Goal: Task Accomplishment & Management: Manage account settings

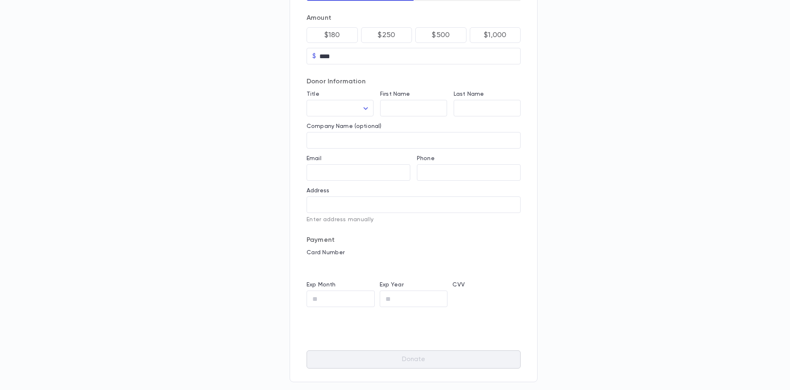
scroll to position [78, 0]
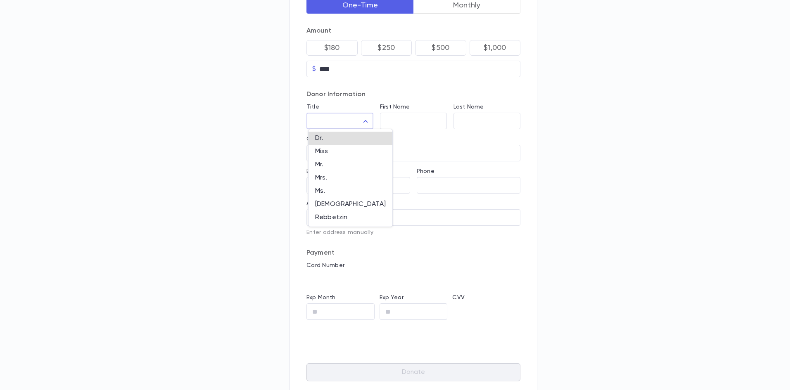
click at [367, 125] on body "One-Time Monthly Amount $180 $250 $500 $1,000 $ **** ​ Donor Information Title …" at bounding box center [396, 177] width 793 height 511
click at [419, 120] on div at bounding box center [396, 195] width 793 height 390
click at [424, 120] on input "First Name" at bounding box center [413, 120] width 67 height 9
click at [485, 119] on input "Last Name" at bounding box center [486, 120] width 67 height 9
click at [396, 150] on input "Company Name (optional)" at bounding box center [413, 153] width 214 height 9
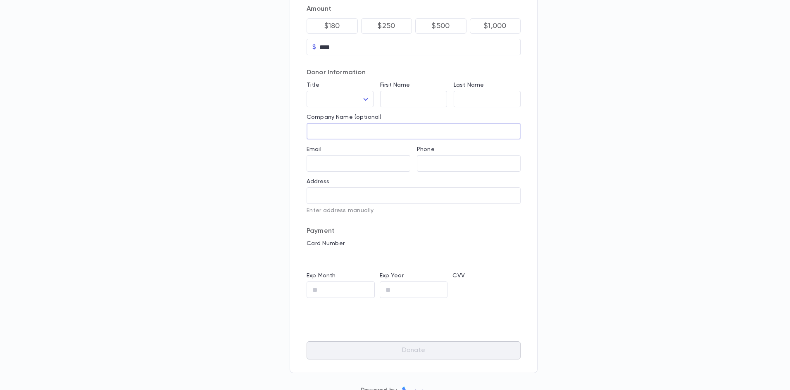
scroll to position [120, 0]
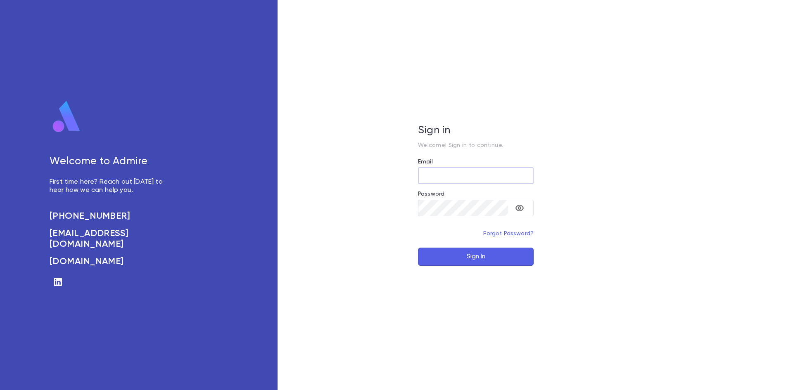
type input "**********"
click at [467, 254] on button "Sign In" at bounding box center [476, 257] width 116 height 18
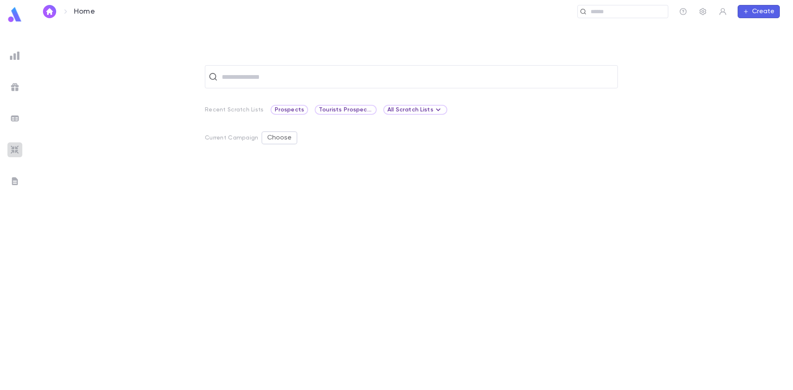
click at [17, 150] on img at bounding box center [15, 150] width 10 height 10
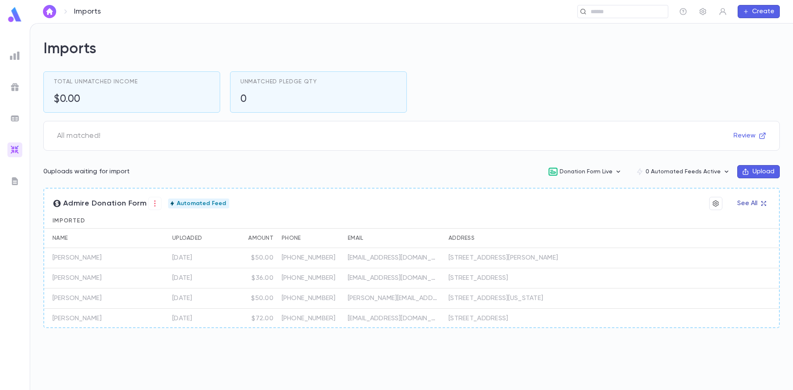
click at [736, 203] on button "See All" at bounding box center [751, 203] width 38 height 13
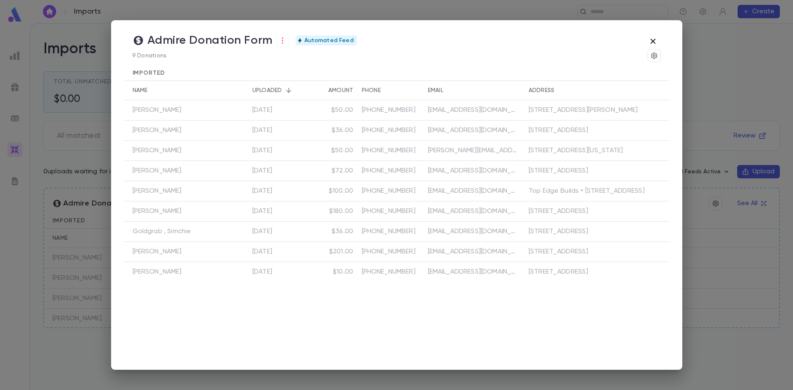
click at [651, 38] on icon "button" at bounding box center [653, 41] width 10 height 10
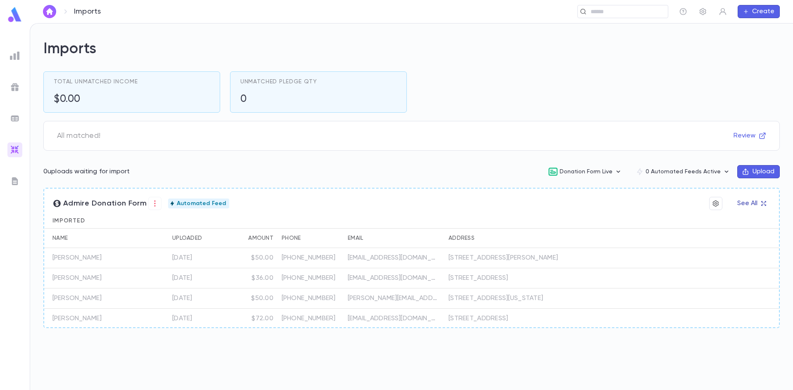
click at [758, 204] on button "See All" at bounding box center [751, 203] width 38 height 13
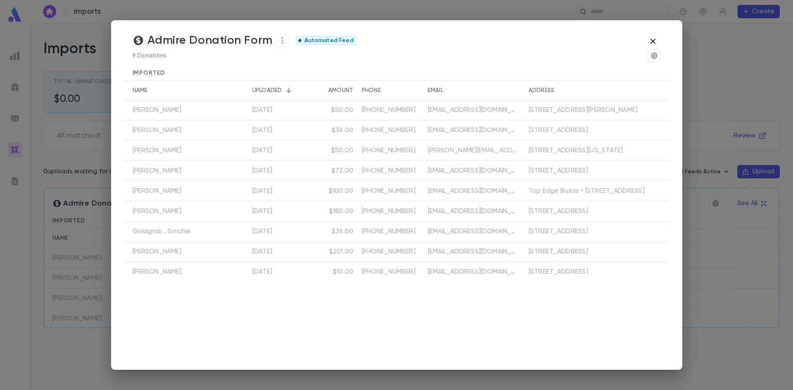
click at [652, 38] on icon "button" at bounding box center [653, 41] width 10 height 10
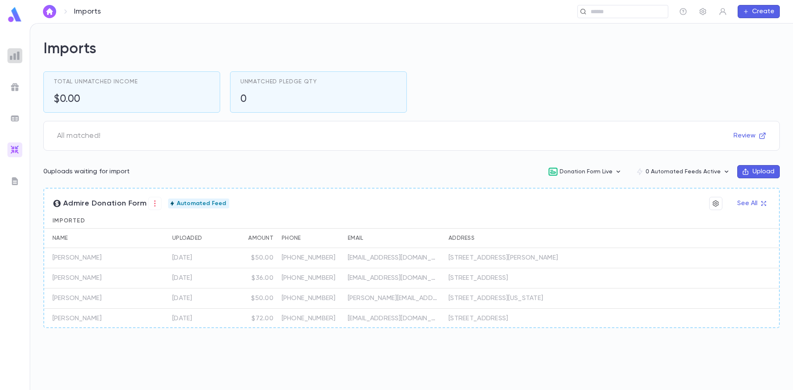
click at [20, 51] on div at bounding box center [14, 55] width 15 height 15
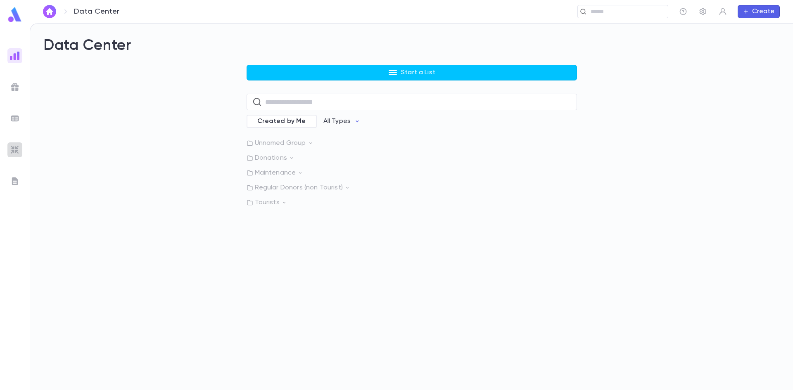
click at [11, 150] on img at bounding box center [15, 150] width 10 height 10
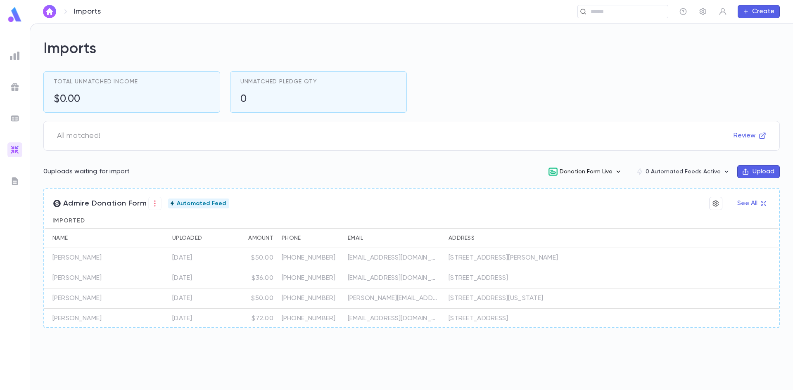
click at [608, 173] on button "Donation Form Live" at bounding box center [585, 172] width 88 height 16
click at [439, 177] on div at bounding box center [396, 195] width 793 height 390
click at [756, 204] on button "See All" at bounding box center [751, 203] width 38 height 13
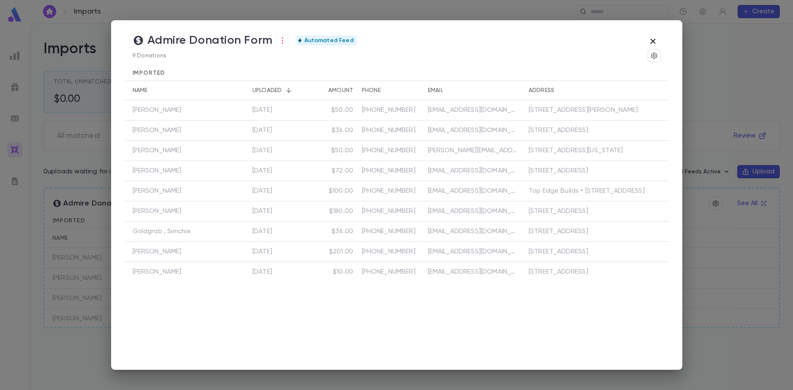
click at [651, 40] on icon "button" at bounding box center [653, 41] width 10 height 10
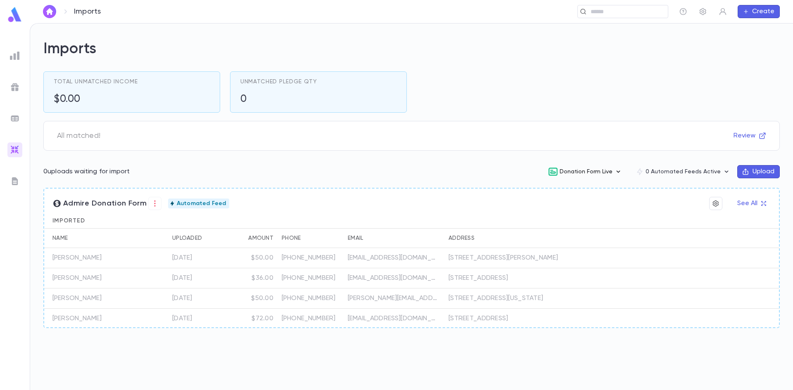
click at [589, 171] on button "Donation Form Live" at bounding box center [585, 172] width 88 height 16
click at [572, 217] on li "Edit" at bounding box center [592, 215] width 86 height 13
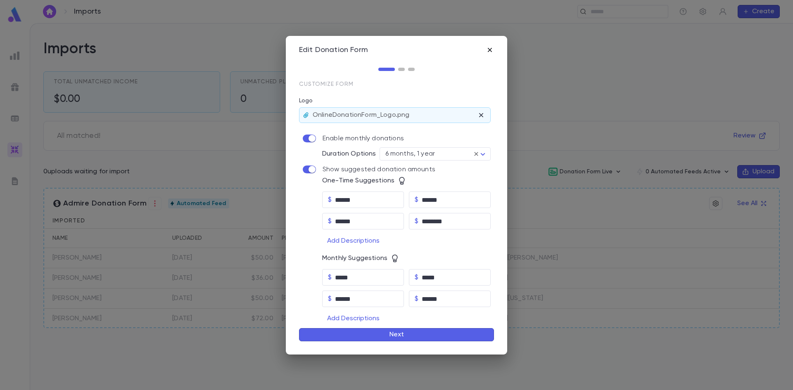
click at [487, 50] on icon "button" at bounding box center [490, 50] width 8 height 8
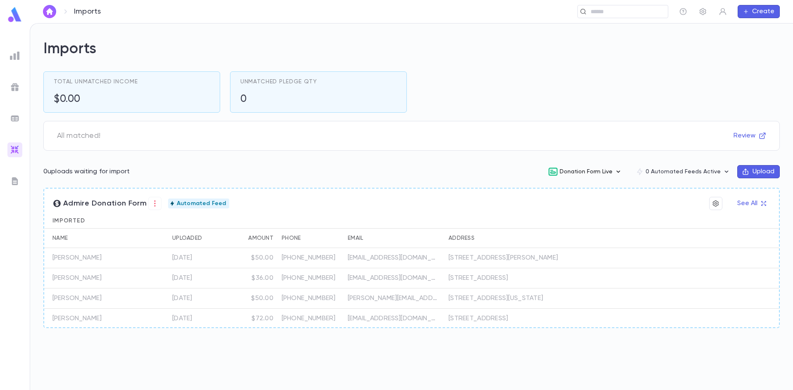
click at [607, 172] on button "Donation Form Live" at bounding box center [585, 172] width 88 height 16
click at [572, 214] on li "Edit" at bounding box center [592, 215] width 86 height 13
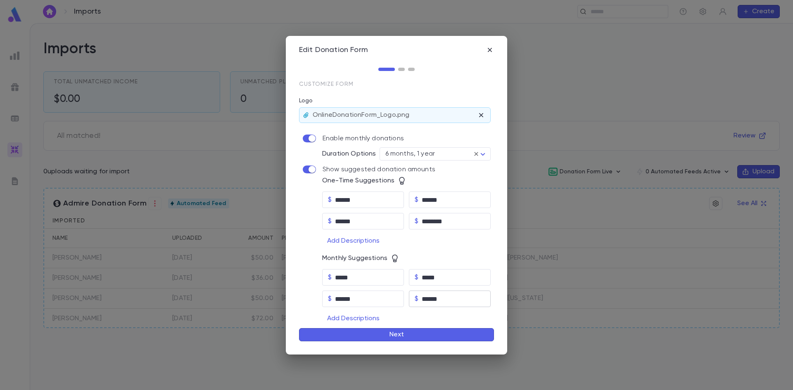
scroll to position [70, 0]
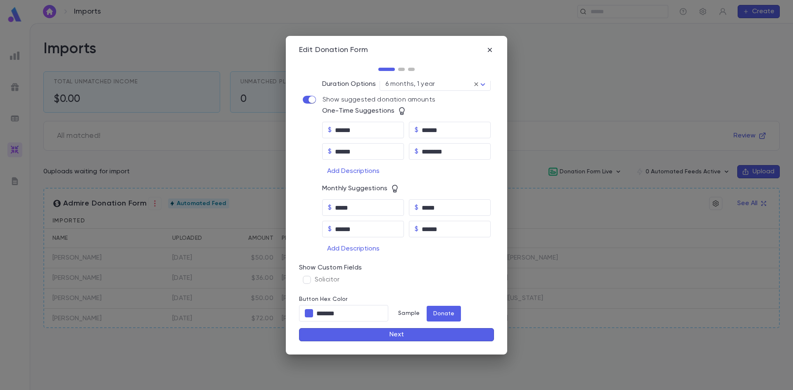
click at [399, 332] on button "Next" at bounding box center [396, 334] width 195 height 13
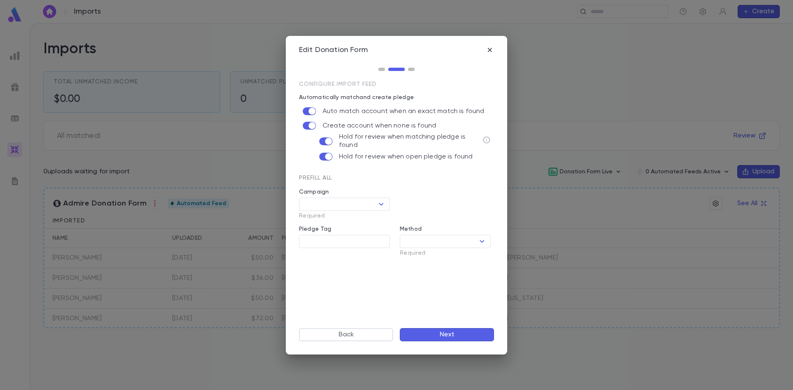
scroll to position [0, 0]
type input "**********"
click at [439, 337] on button "Next" at bounding box center [447, 334] width 94 height 13
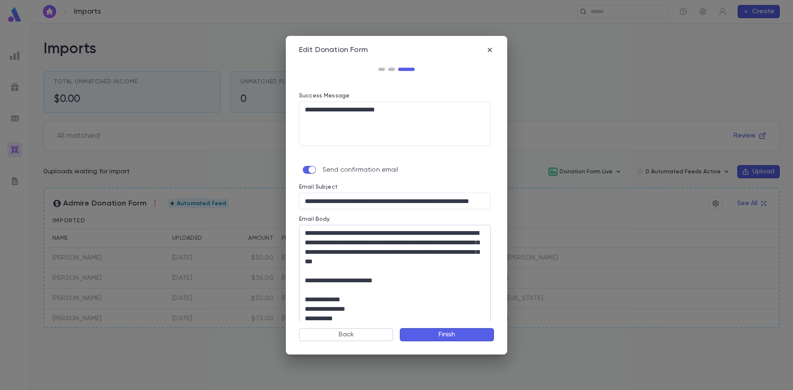
scroll to position [10, 0]
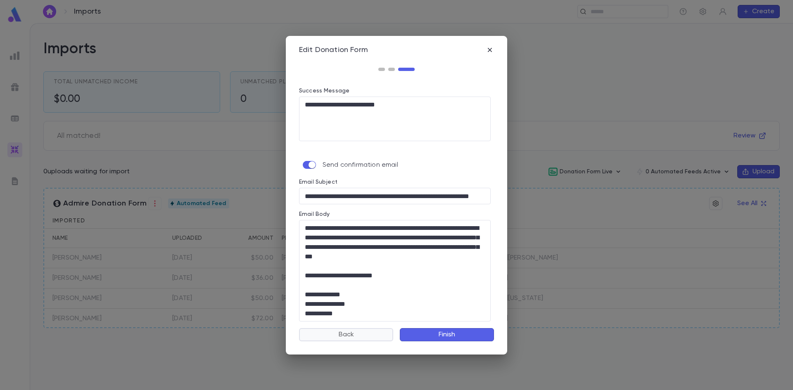
click at [342, 337] on button "Back" at bounding box center [346, 334] width 94 height 13
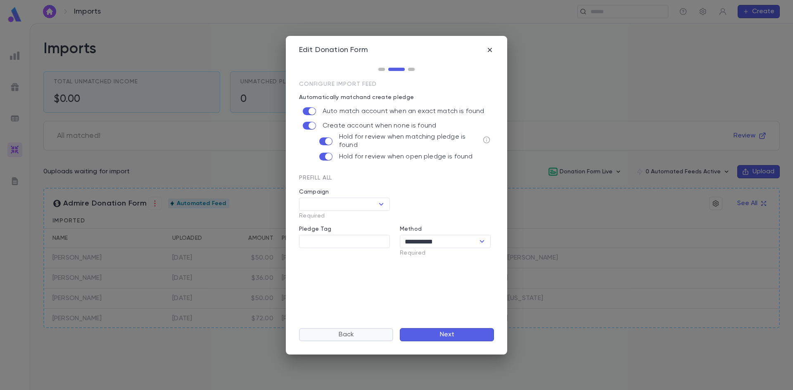
scroll to position [0, 0]
click at [488, 50] on icon "button" at bounding box center [490, 50] width 8 height 8
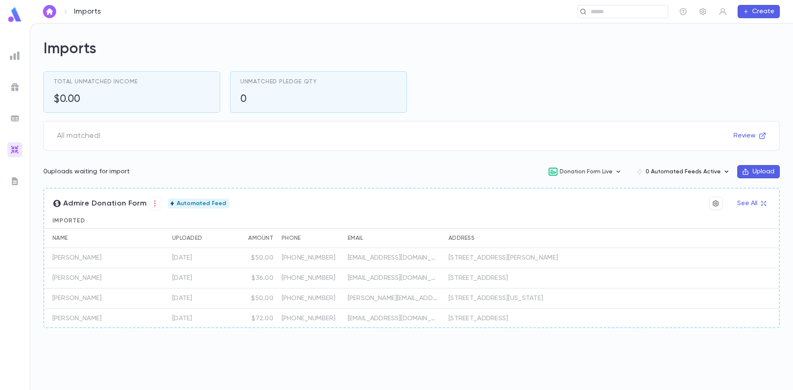
click at [700, 169] on button "0 Automated Feeds Active" at bounding box center [683, 172] width 108 height 16
click at [464, 162] on div at bounding box center [396, 195] width 793 height 390
